Goal: Task Accomplishment & Management: Complete application form

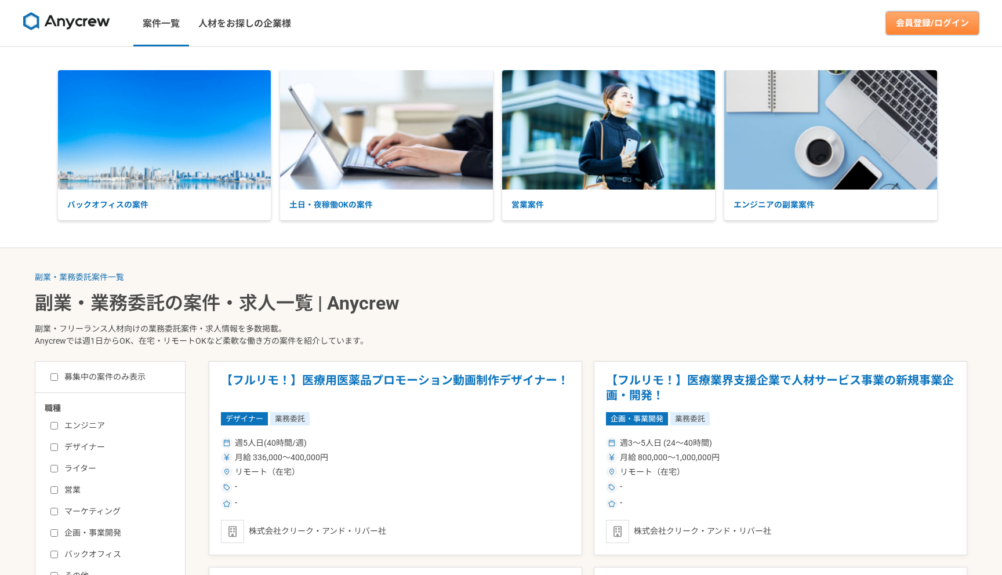
click at [950, 22] on link "会員登録/ログイン" at bounding box center [932, 23] width 93 height 23
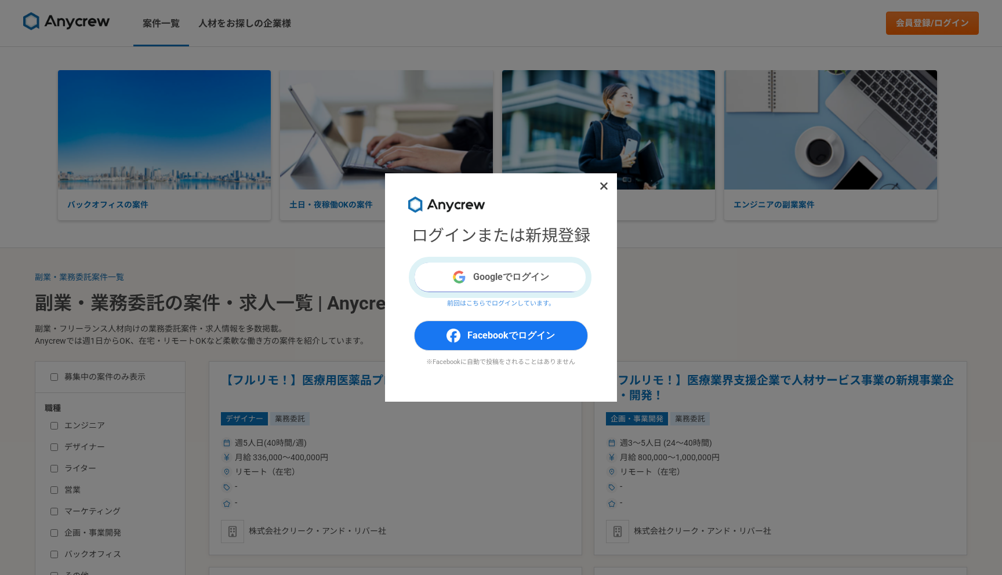
click at [521, 278] on button "Googleでログイン" at bounding box center [501, 277] width 174 height 30
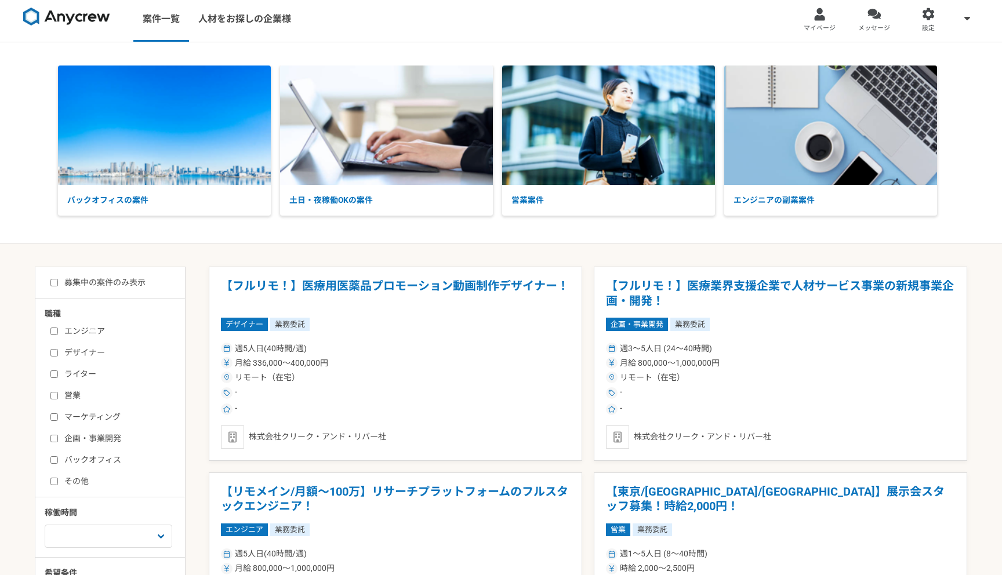
scroll to position [6, 0]
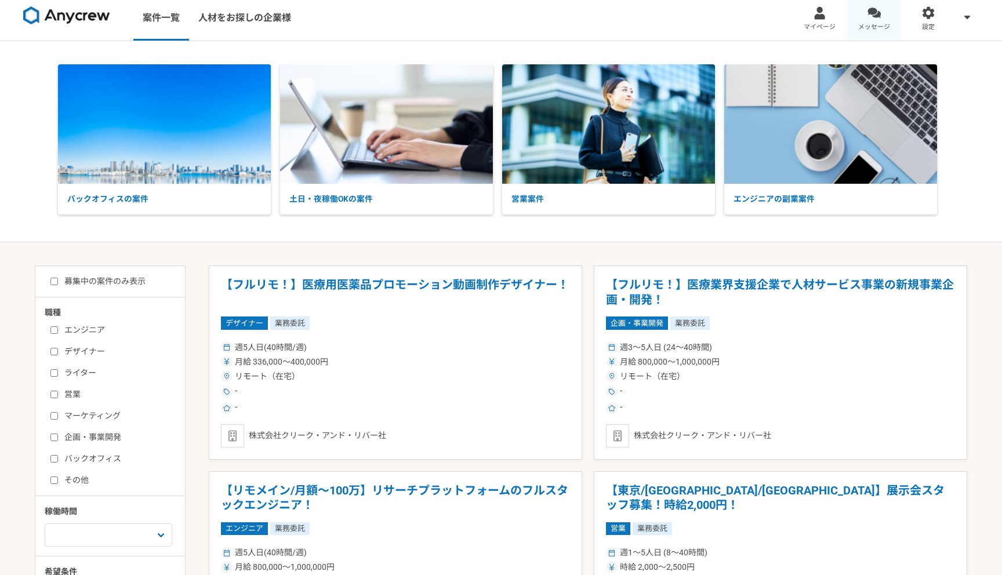
click at [867, 10] on div at bounding box center [873, 12] width 13 height 13
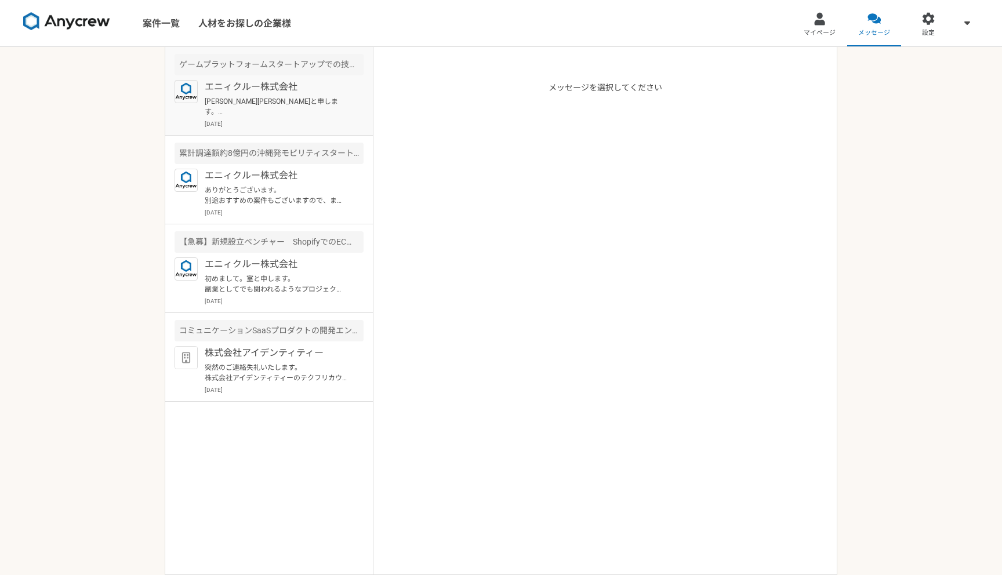
click at [304, 108] on p "室　彰浩さま Anycrew山下と申します。 ご経験を拝見し本件をご紹介可能かなと思いご案内差し上げました。 稼働少なめから企業マッチを確認いただける案件とな…" at bounding box center [276, 106] width 143 height 21
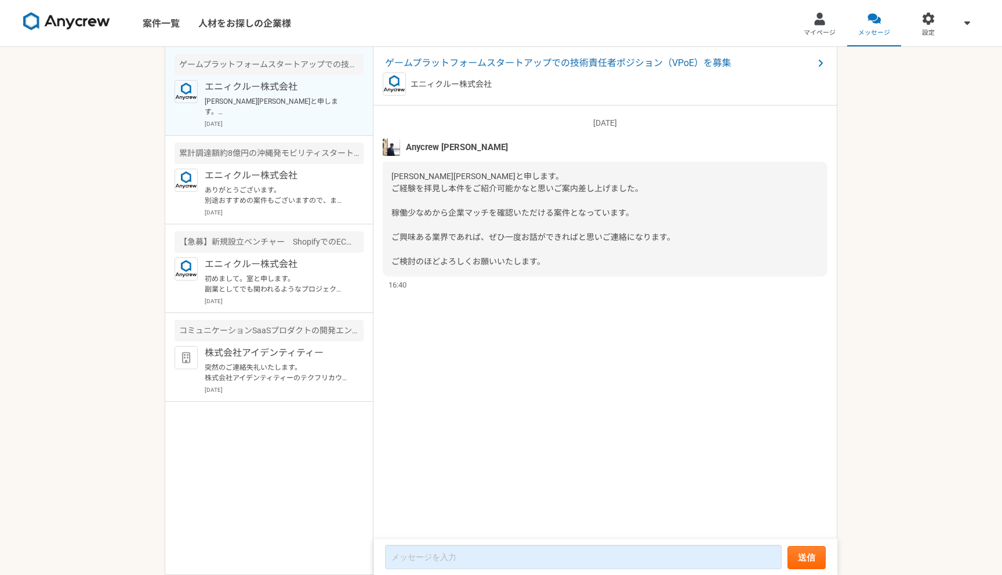
click at [60, 14] on img at bounding box center [66, 21] width 87 height 19
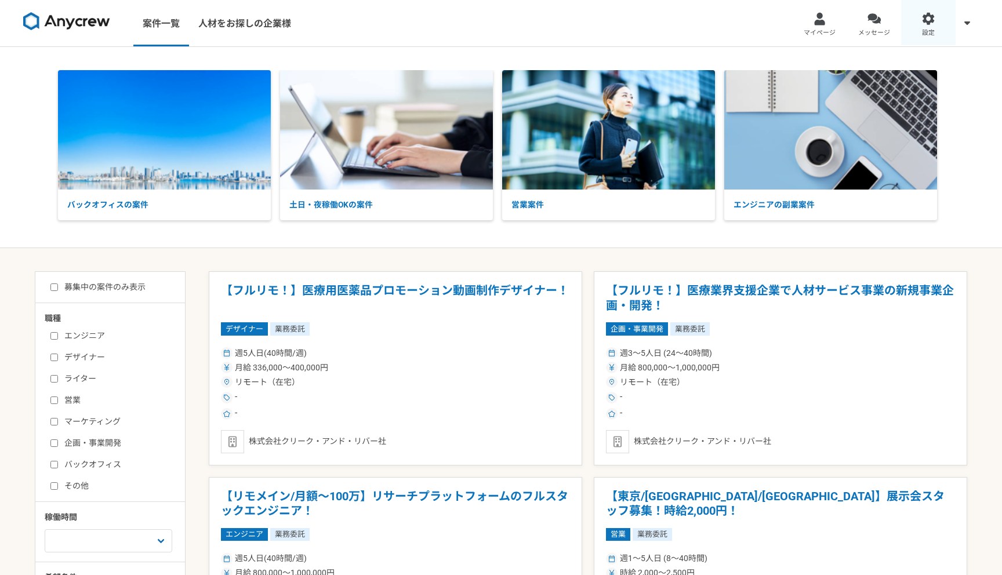
click at [933, 19] on div at bounding box center [928, 18] width 13 height 13
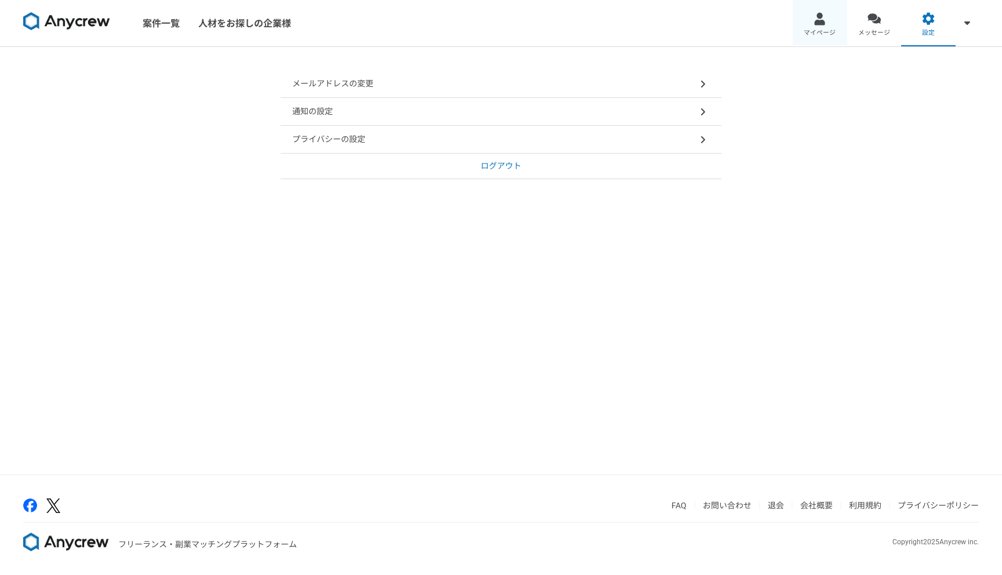
click at [819, 20] on div at bounding box center [819, 18] width 13 height 13
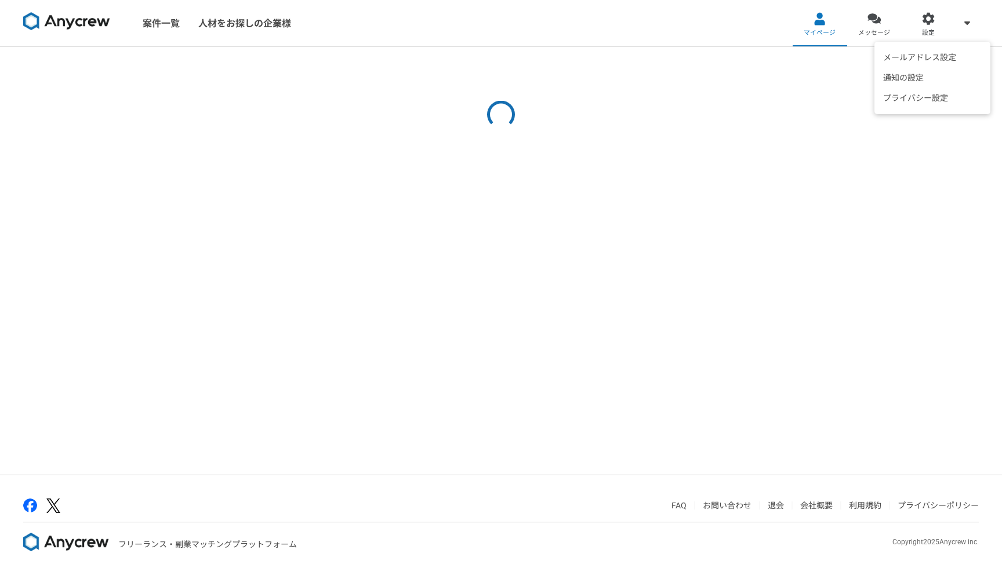
click at [963, 26] on span at bounding box center [967, 23] width 14 height 14
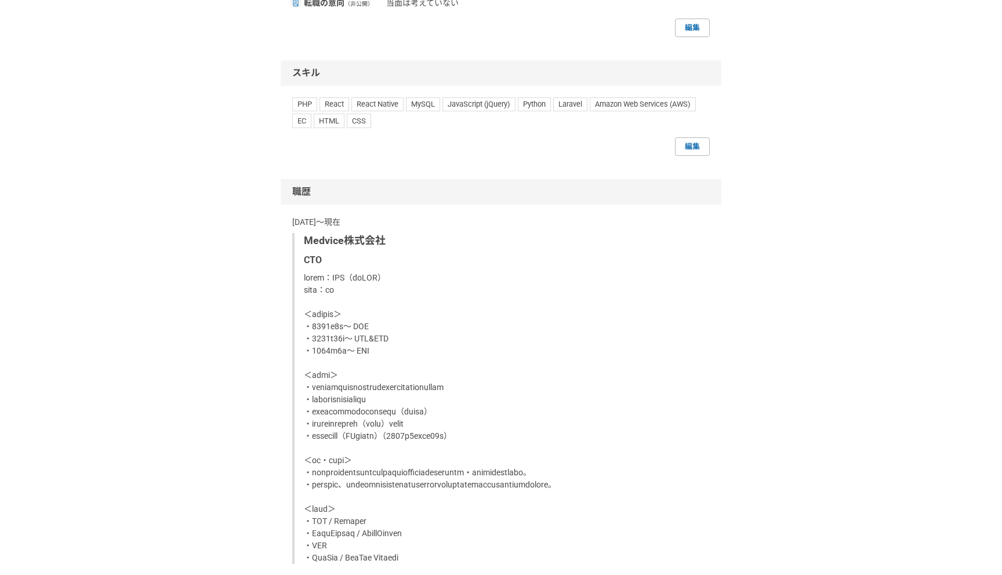
scroll to position [774, 0]
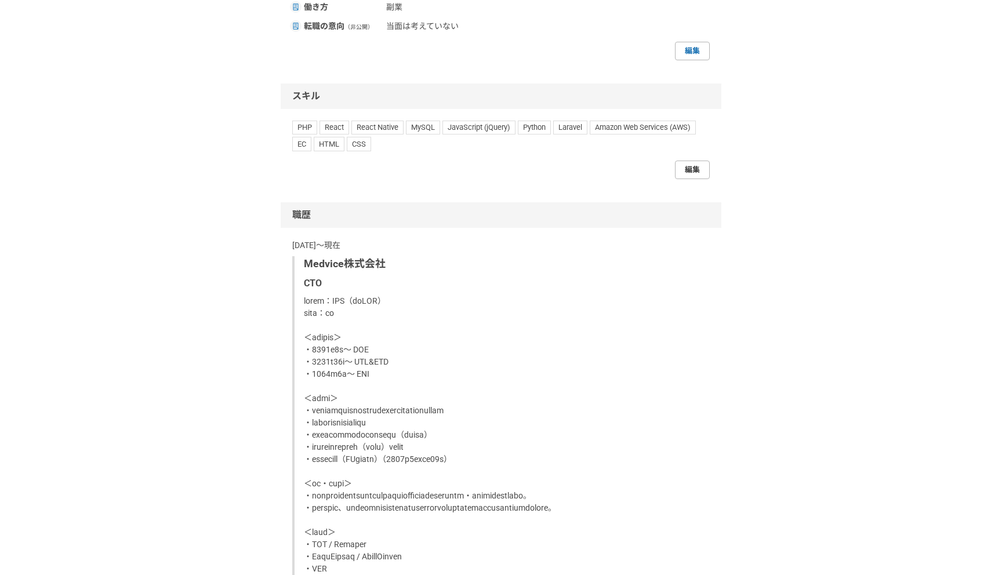
click at [689, 168] on link "編集" at bounding box center [692, 170] width 35 height 19
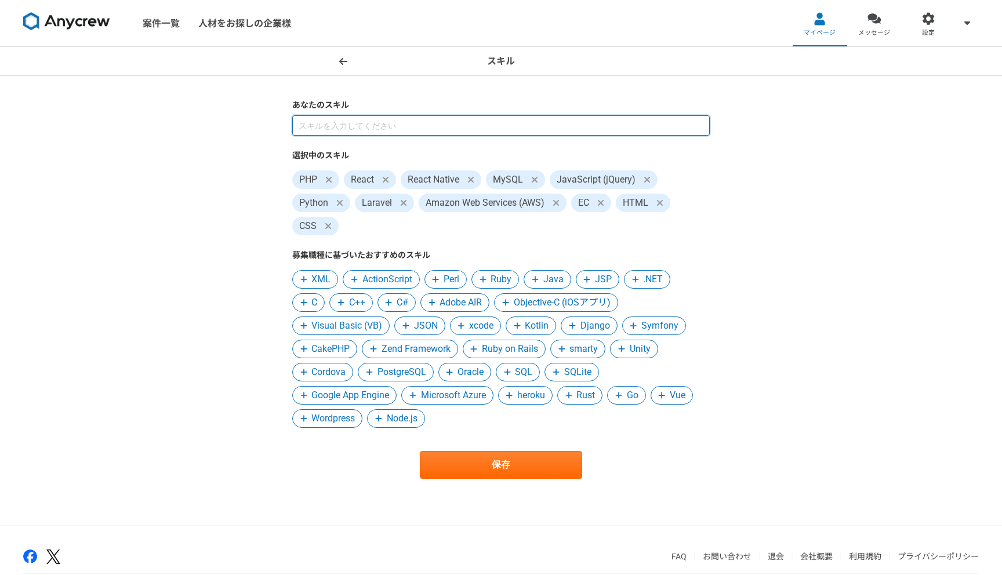
click at [425, 125] on input at bounding box center [500, 125] width 417 height 20
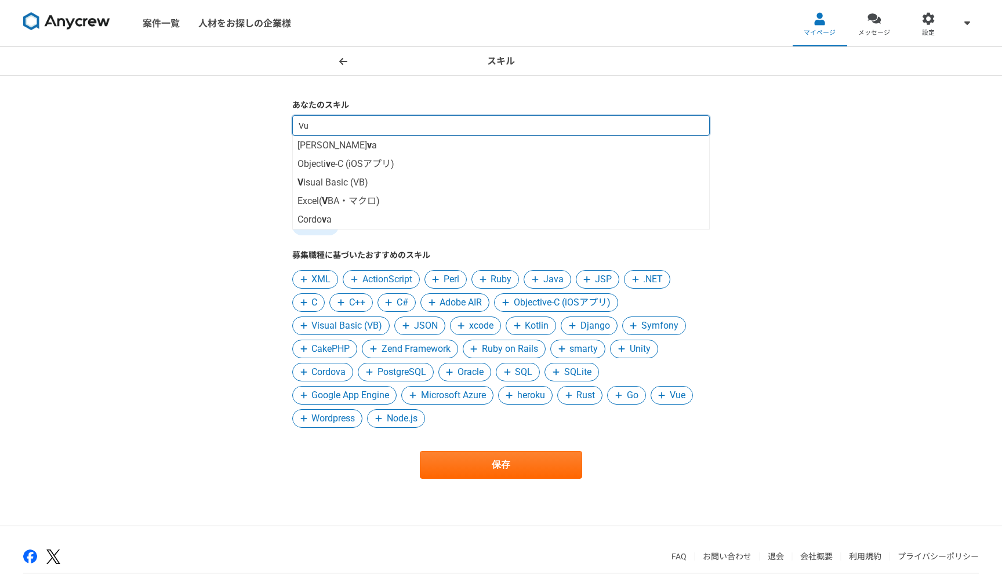
type input "Vue"
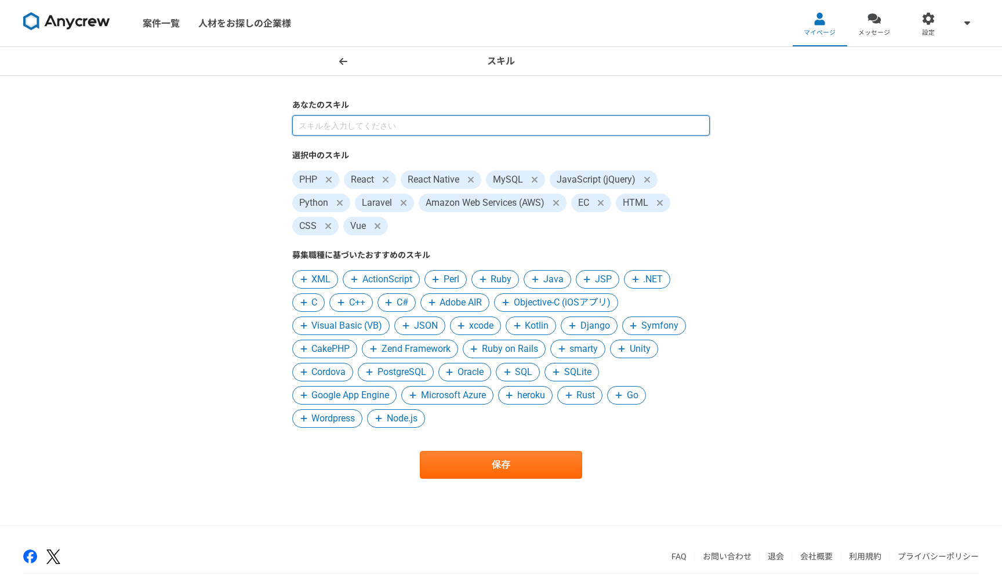
click at [379, 126] on input at bounding box center [500, 125] width 417 height 20
type input "V"
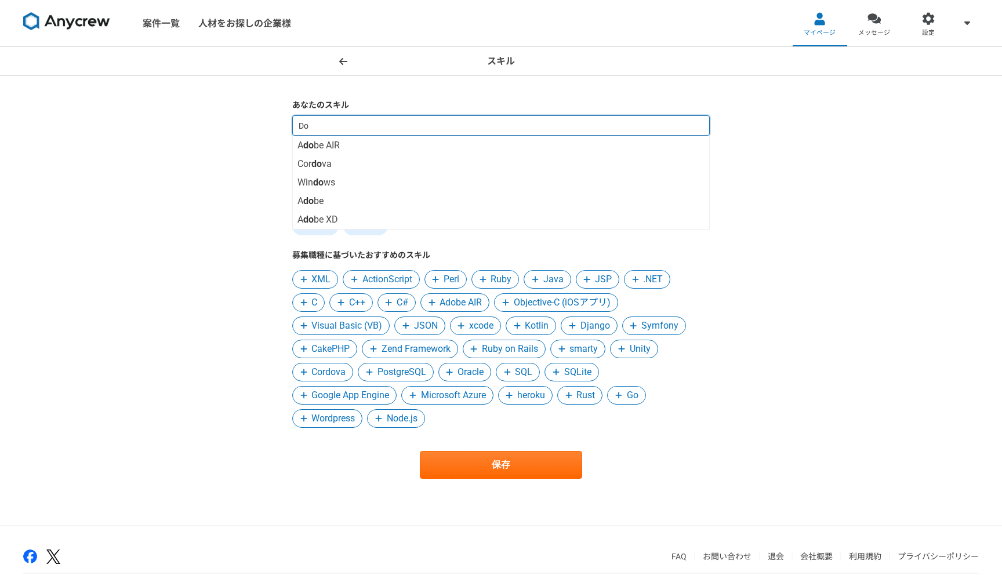
type input "D"
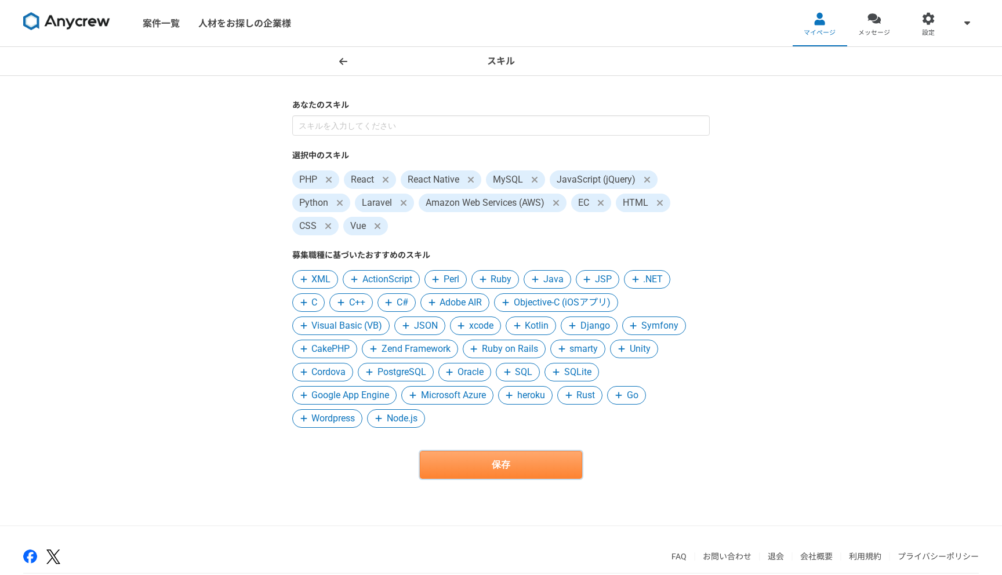
click at [504, 463] on button "保存" at bounding box center [501, 465] width 162 height 28
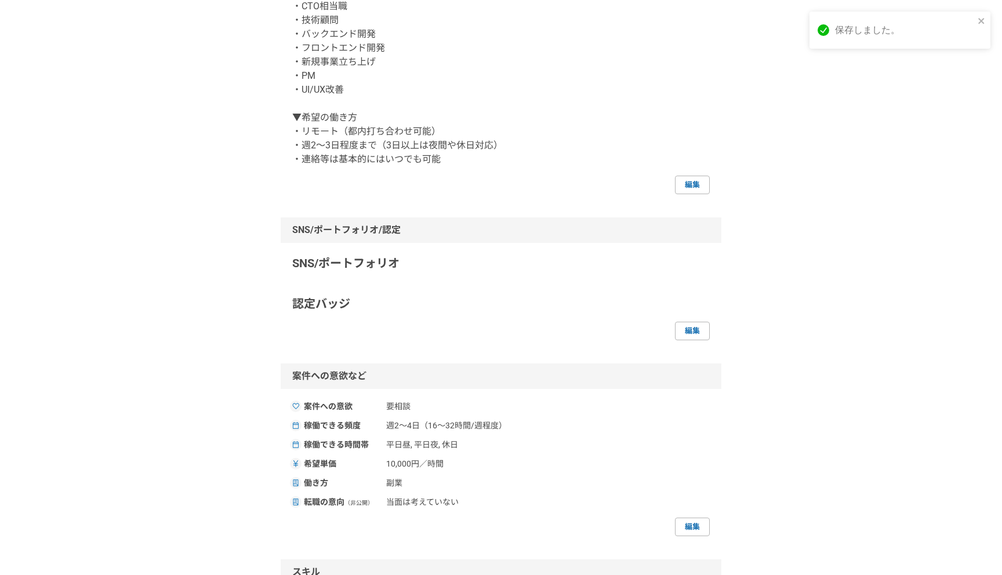
scroll to position [531, 0]
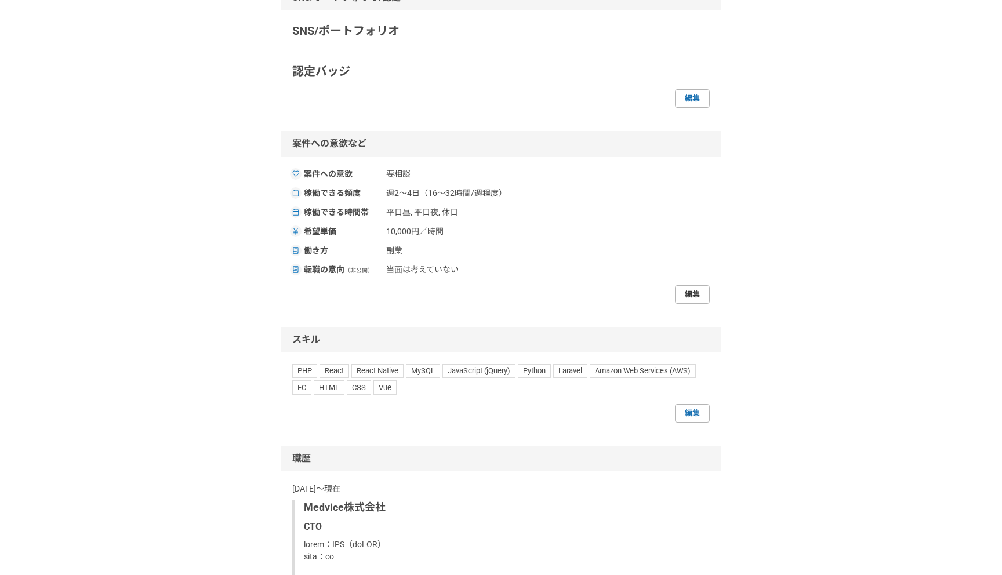
click at [693, 290] on link "編集" at bounding box center [692, 294] width 35 height 19
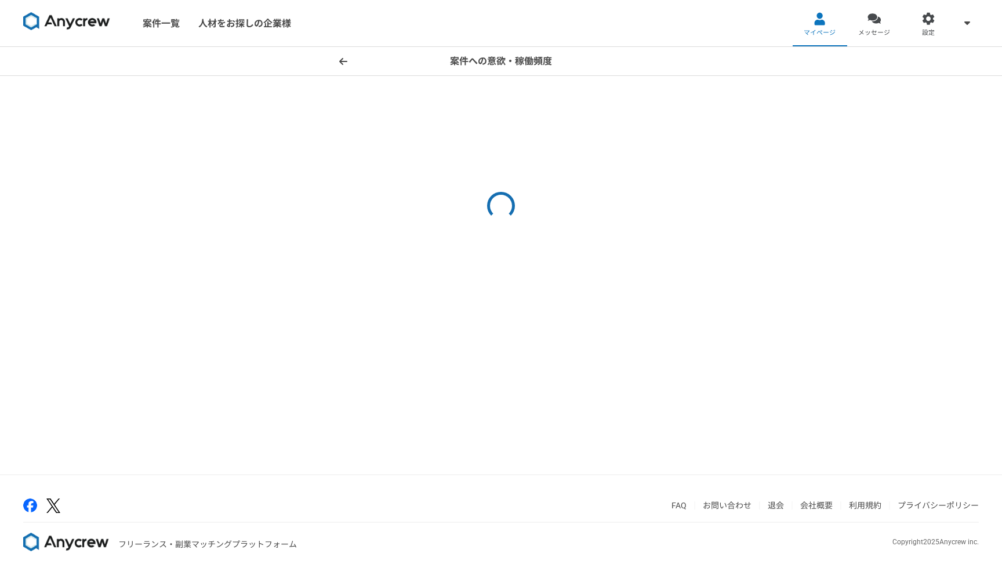
select select "sidejob"
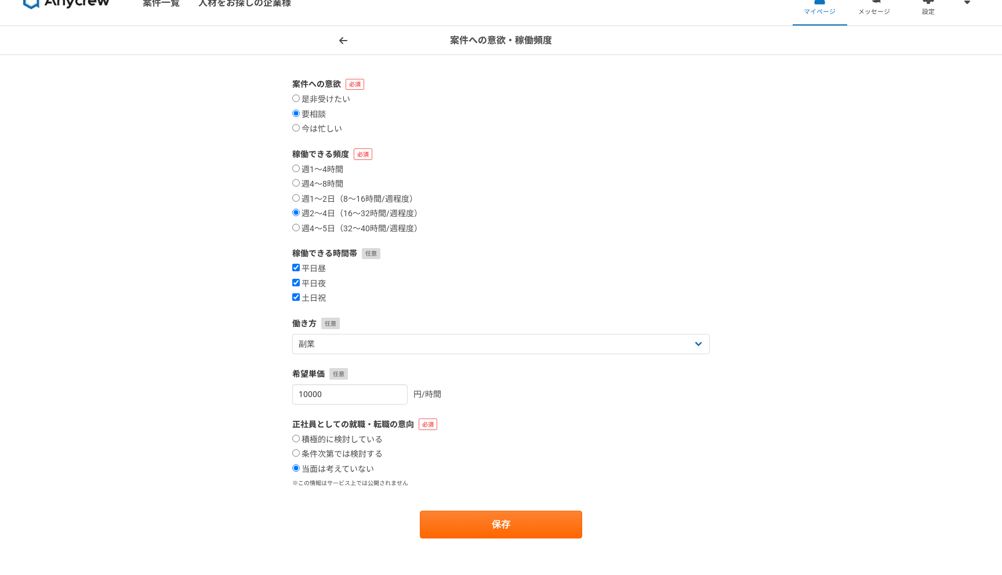
scroll to position [132, 0]
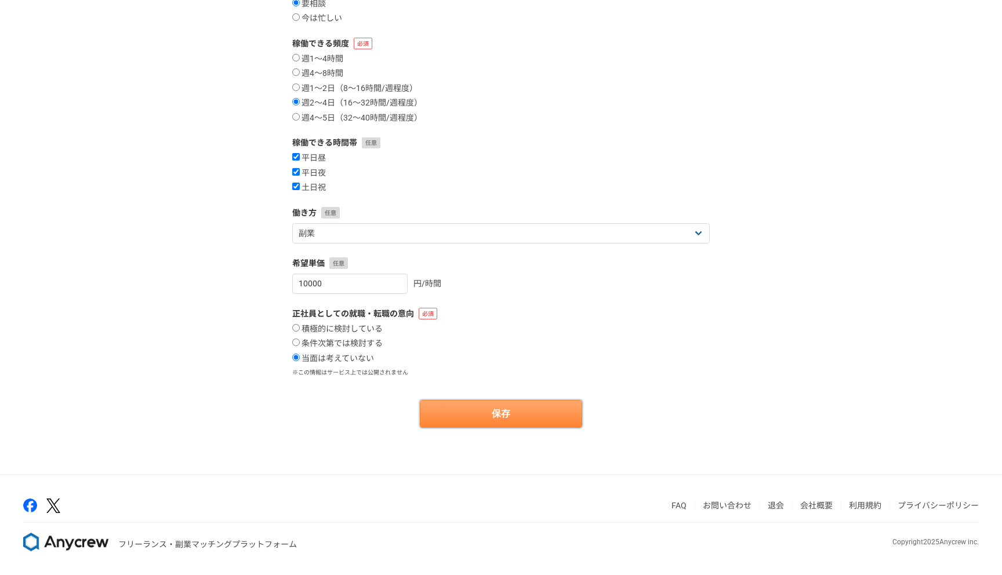
click at [494, 415] on button "保存" at bounding box center [501, 414] width 162 height 28
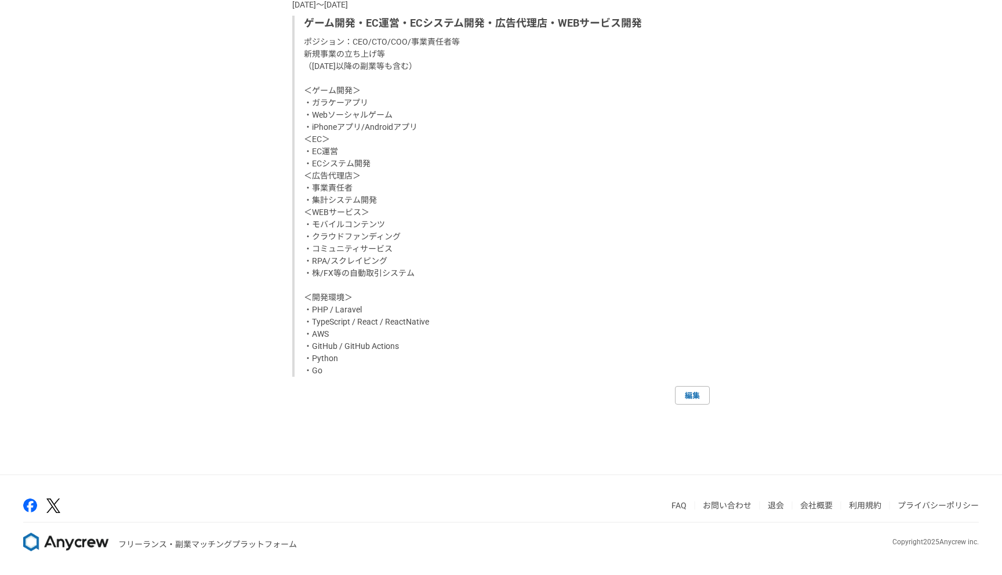
scroll to position [1744, 0]
click at [698, 387] on link "編集" at bounding box center [692, 395] width 35 height 19
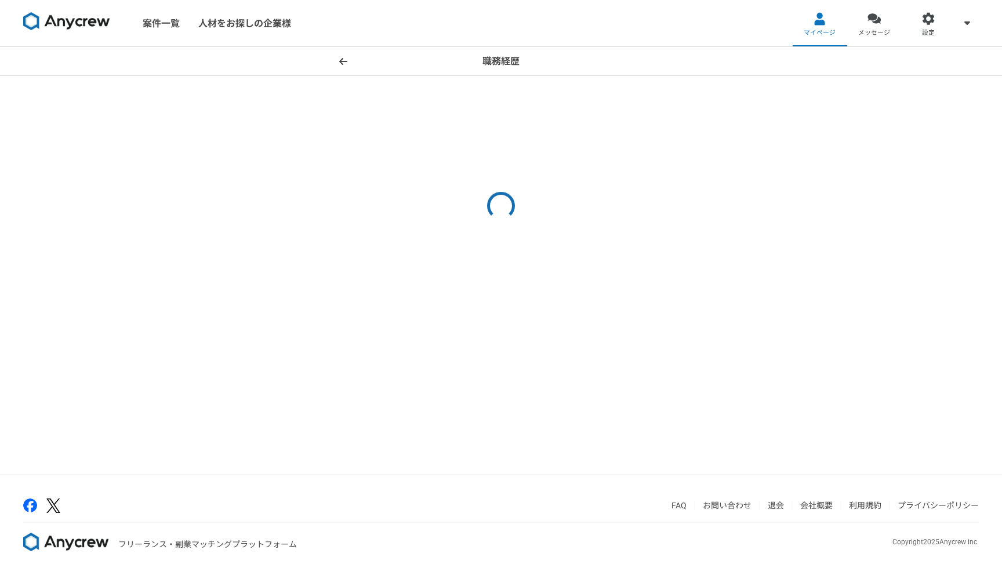
select select "2022"
select select "2017"
select select "2022"
select select "2005"
select select "2017"
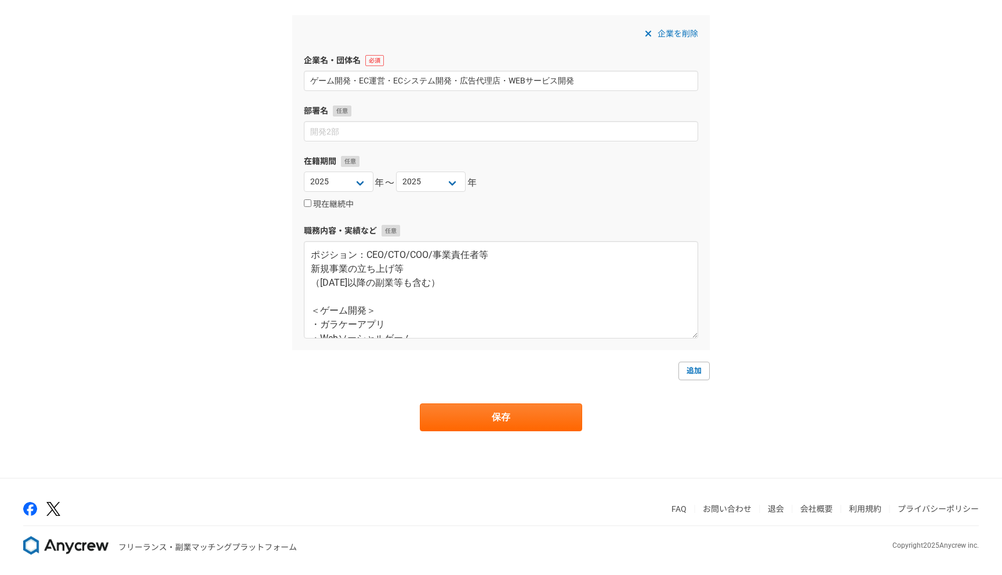
scroll to position [763, 0]
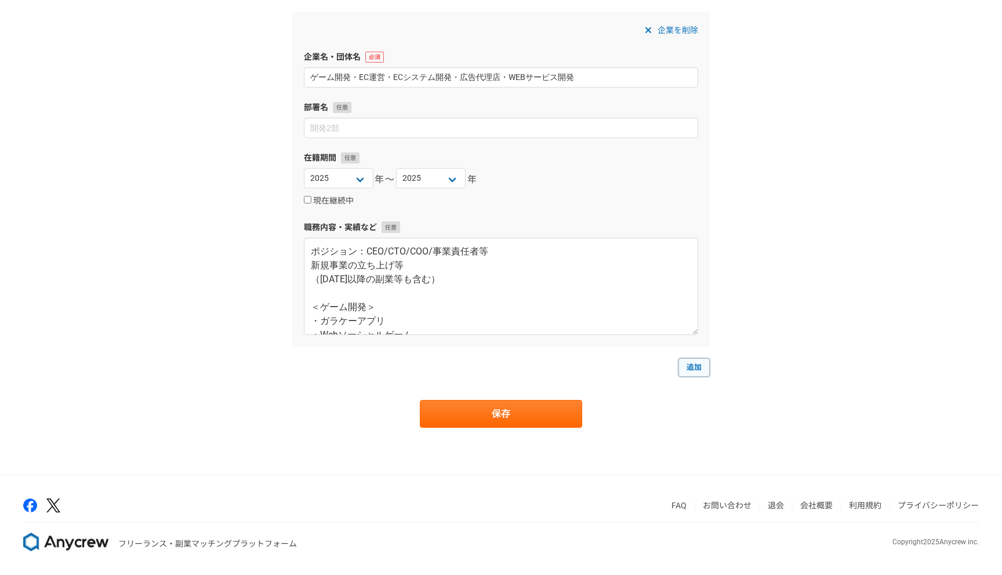
click at [701, 366] on link "追加" at bounding box center [693, 367] width 31 height 19
select select
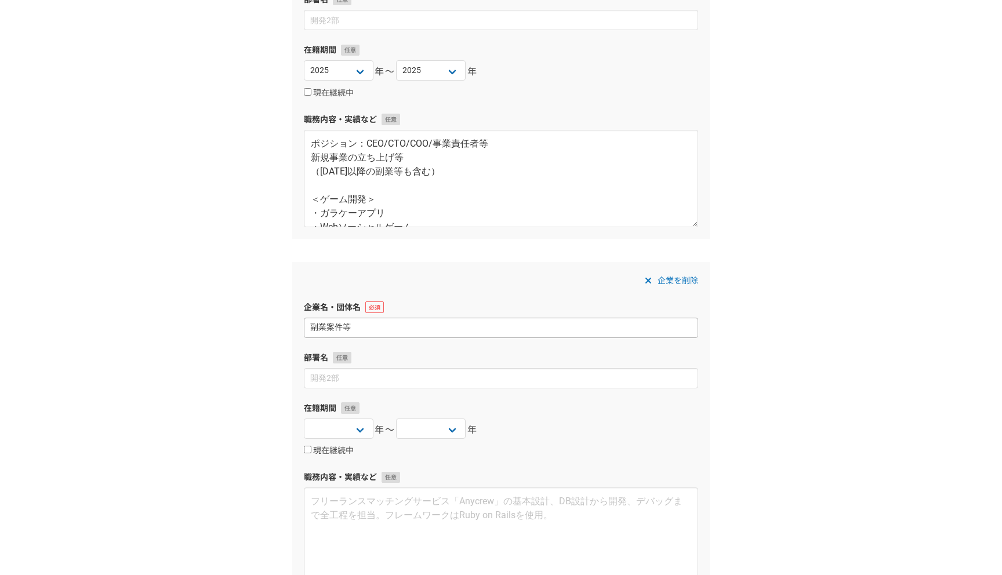
scroll to position [969, 0]
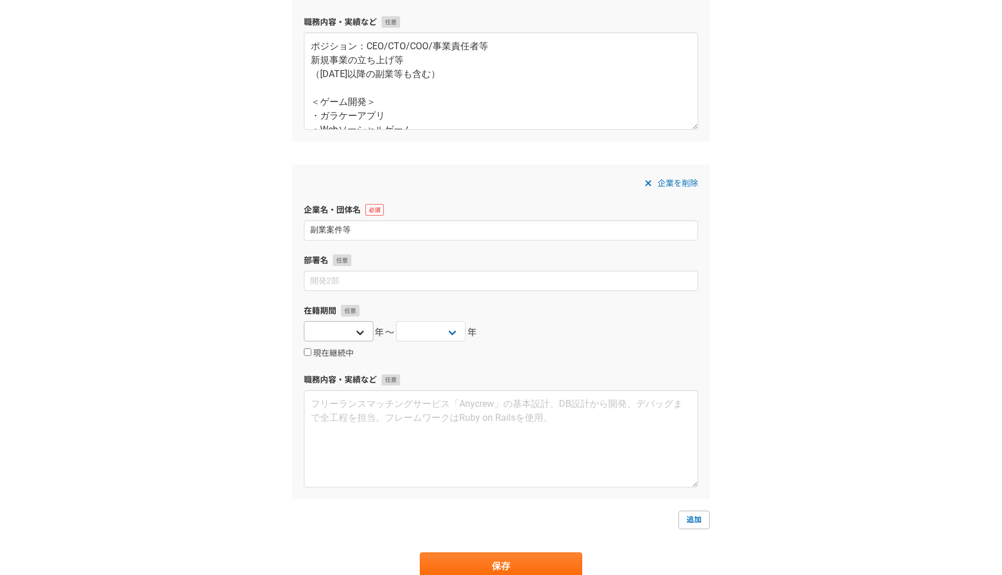
type input "副業案件等"
click at [349, 332] on select "2025 2024 2023 2022 2021 2020 2019 2018 2017 2016 2015 2014 2013 2012 2011 2010…" at bounding box center [339, 331] width 70 height 20
select select "2017"
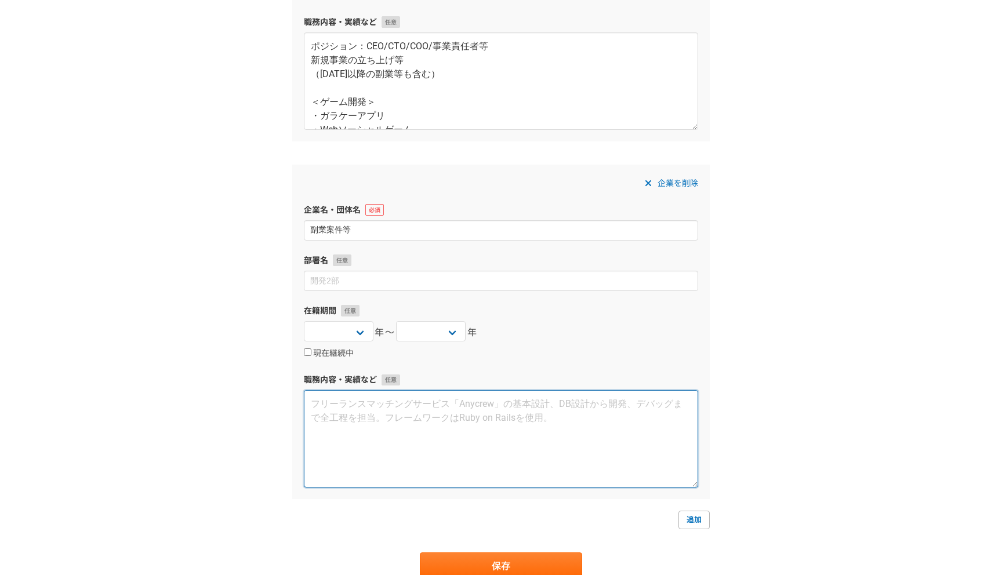
click at [419, 446] on textarea at bounding box center [501, 438] width 394 height 97
click at [438, 416] on textarea "・EC（PHP/Laravel/AWS） ・オーダーメイドEC（Vue/Vite/AWS）" at bounding box center [501, 438] width 394 height 97
click at [616, 454] on textarea "・EC（PHP/Laravel/AWS） ・オーダーメイドEC（Vue/Vite/PHP/Laravel/AWS）" at bounding box center [501, 438] width 394 height 97
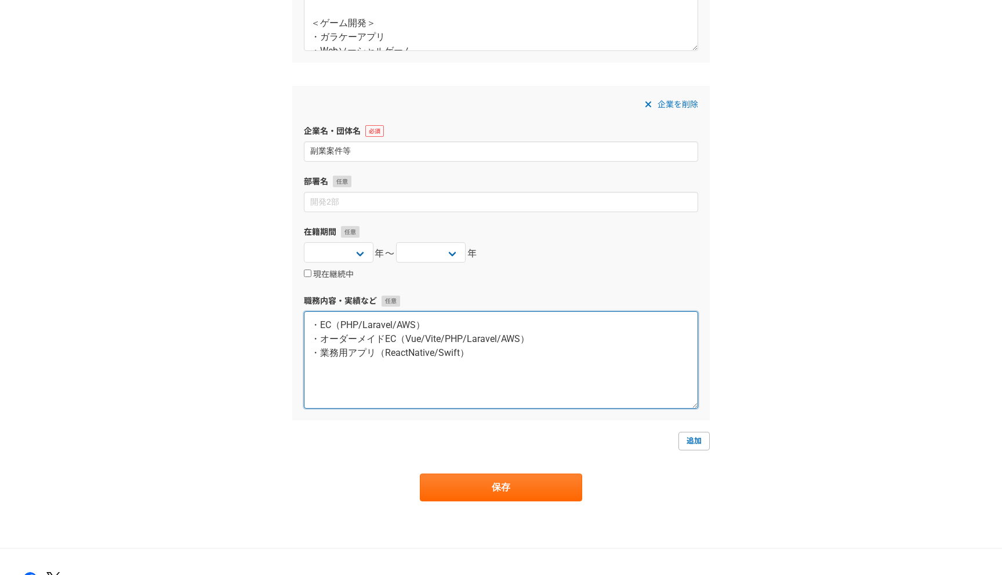
scroll to position [1121, 0]
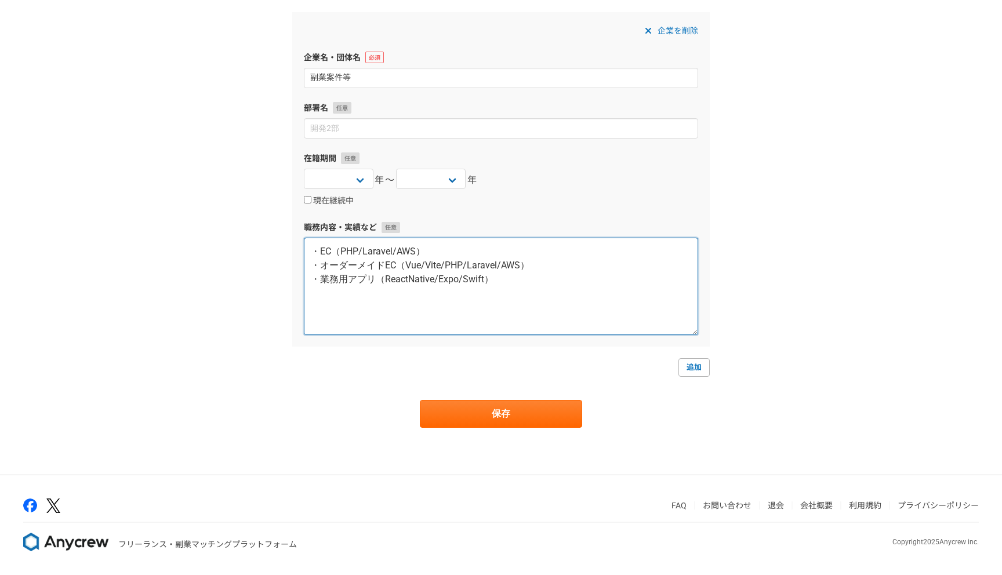
click at [443, 292] on textarea "・EC（PHP/Laravel/AWS） ・オーダーメイドEC（Vue/Vite/PHP/Laravel/AWS） ・業務用アプリ（ReactNative/E…" at bounding box center [501, 286] width 394 height 97
click at [377, 281] on textarea "・EC（PHP/Laravel/AWS） ・オーダーメイドEC（Vue/Vite/PHP/Laravel/AWS） ・業務用アプリ（ReactNative/E…" at bounding box center [501, 286] width 394 height 97
type textarea "・EC（PHP/Laravel/AWS） ・オーダーメイドEC（Vue/Vite/PHP/Laravel/AWS） ・業務用アプリ＋外部ハードウェアとの連携（…"
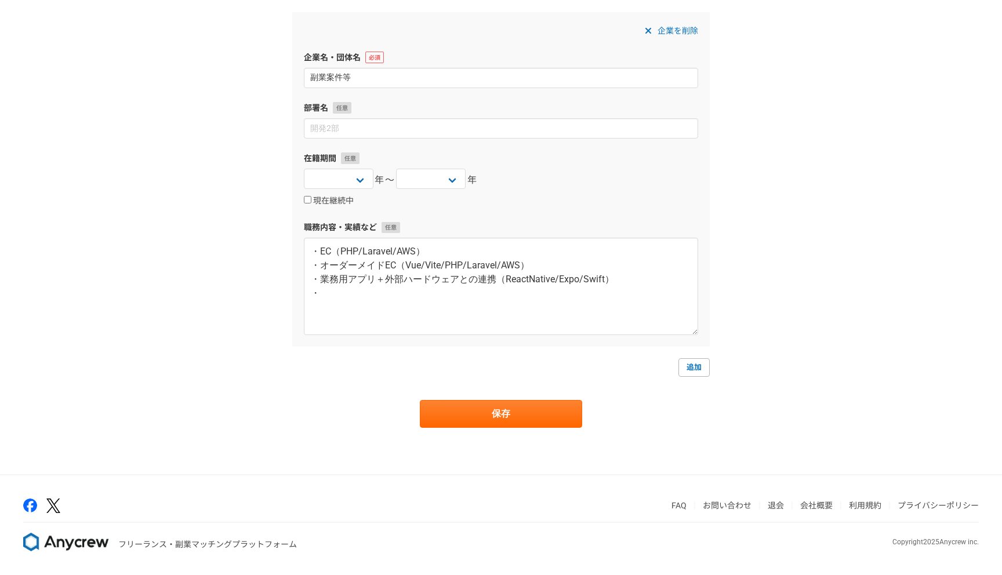
click at [340, 194] on div "現在継続中" at bounding box center [501, 201] width 394 height 14
click at [340, 202] on label "現在継続中" at bounding box center [329, 201] width 50 height 10
click at [311, 202] on input "現在継続中" at bounding box center [308, 200] width 8 height 8
checkbox input "true"
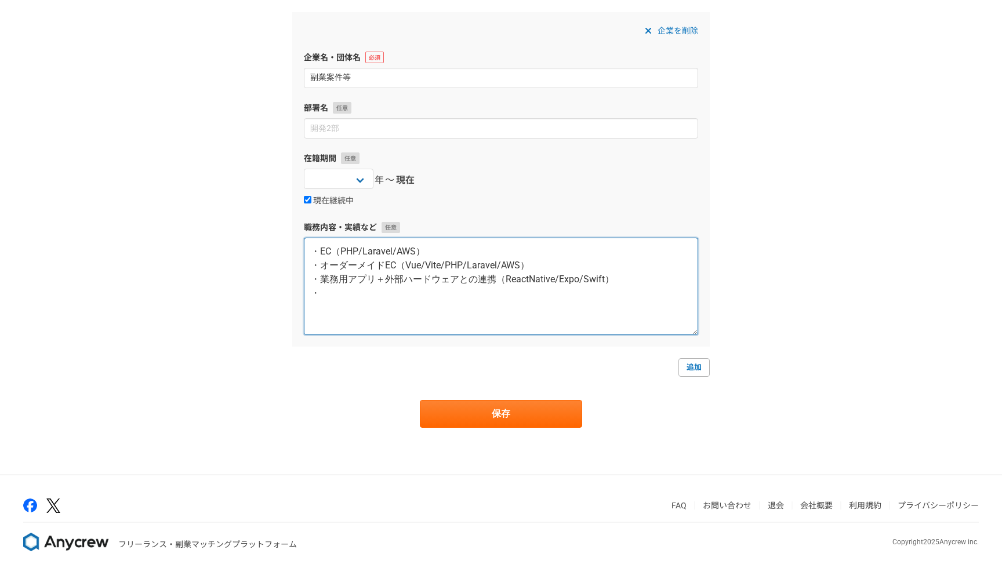
click at [372, 306] on textarea "・EC（PHP/Laravel/AWS） ・オーダーメイドEC（Vue/Vite/PHP/Laravel/AWS） ・業務用アプリ＋外部ハードウェアとの連携（…" at bounding box center [501, 286] width 394 height 97
click at [365, 314] on textarea "・EC（PHP/Laravel/AWS） ・オーダーメイドEC（Vue/Vite/PHP/Laravel/AWS） ・業務用アプリ＋外部ハードウェアとの連携（…" at bounding box center [501, 286] width 394 height 97
type textarea "・EC（PHP/Laravel/AWS） ・オーダーメイドEC（Vue/Vite/PHP/Laravel/AWS） ・業務用アプリ＋外部ハードウェアとの連携（…"
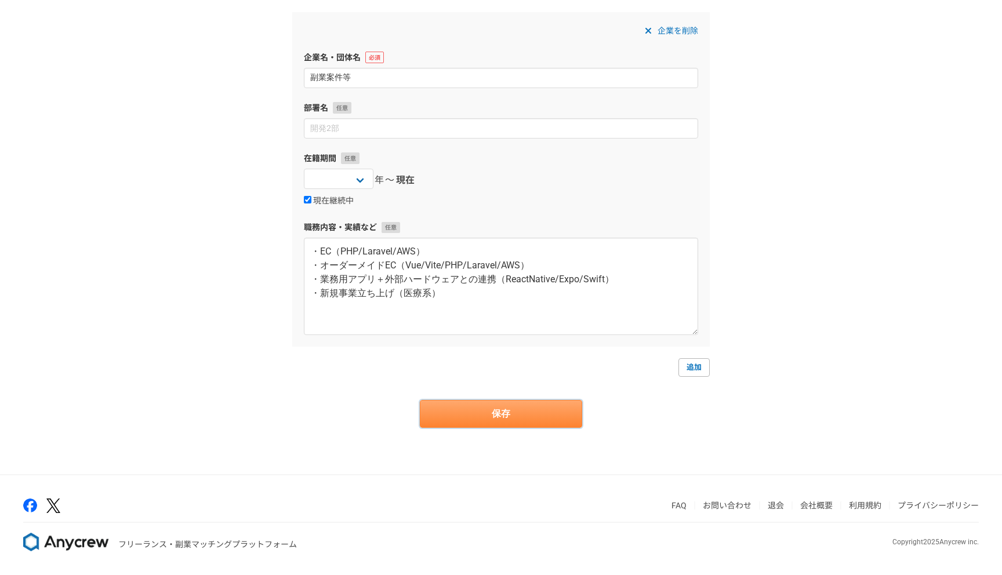
click at [536, 414] on button "保存" at bounding box center [501, 414] width 162 height 28
